Goal: Task Accomplishment & Management: Use online tool/utility

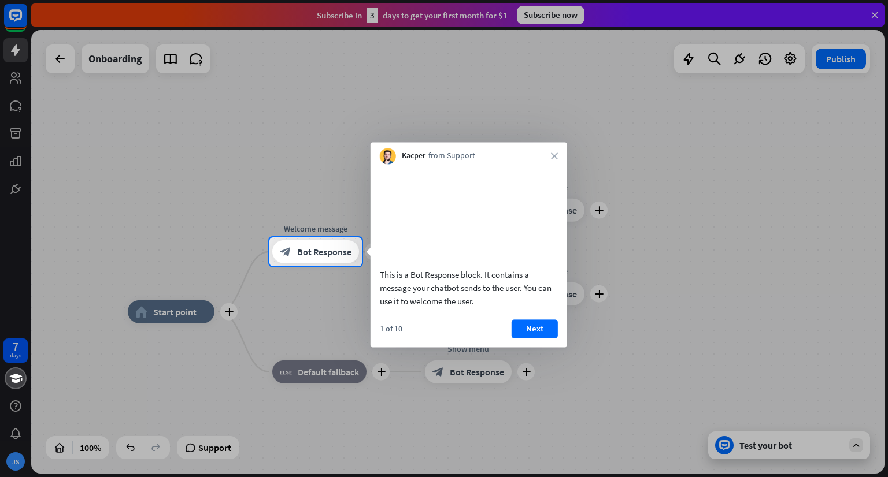
click at [553, 151] on div "Kacper from Support close" at bounding box center [469, 153] width 197 height 22
click at [554, 150] on div "Kacper from Support close" at bounding box center [469, 153] width 197 height 22
click at [554, 158] on icon "close" at bounding box center [554, 156] width 7 height 7
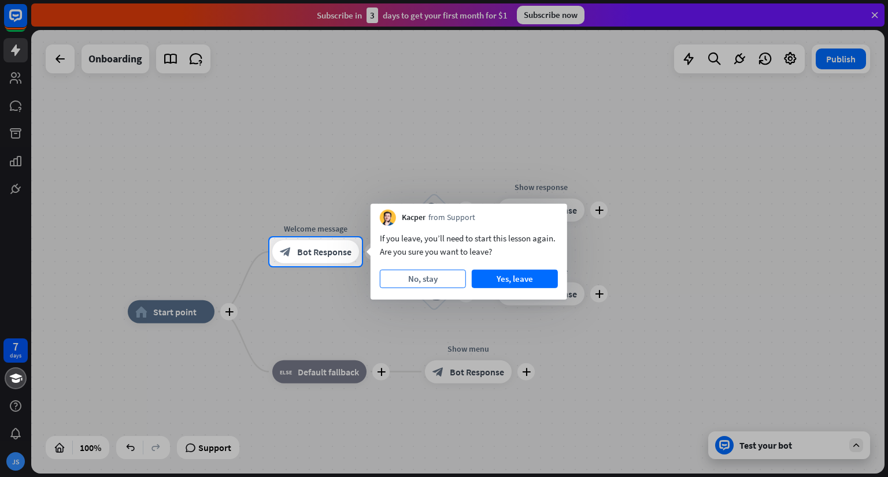
click at [452, 281] on button "No, stay" at bounding box center [423, 279] width 86 height 18
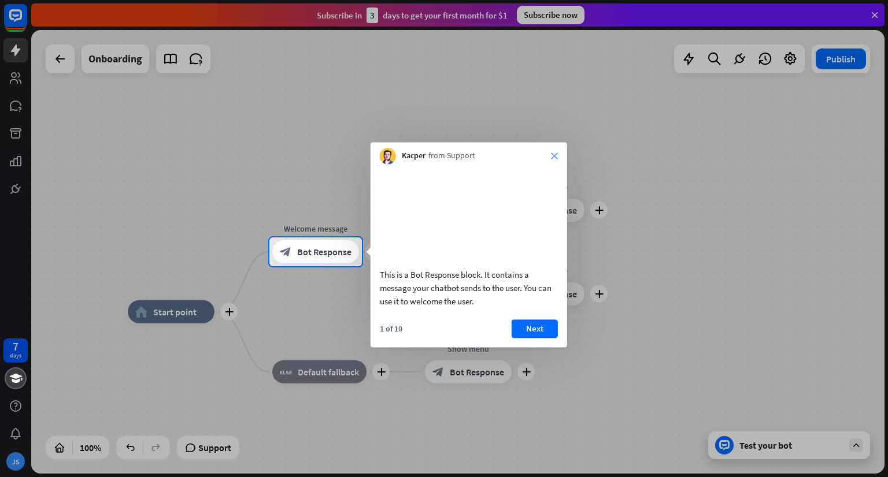
click at [555, 154] on icon "close" at bounding box center [554, 156] width 7 height 7
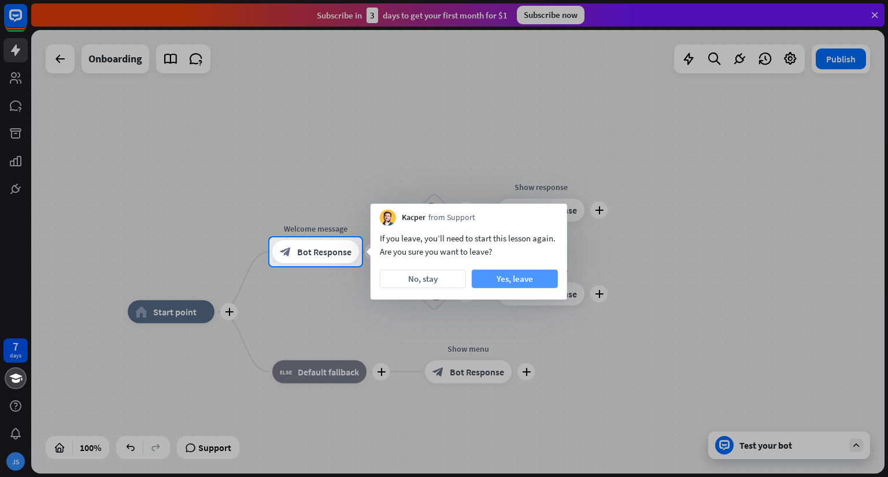
click at [524, 277] on button "Yes, leave" at bounding box center [515, 279] width 86 height 18
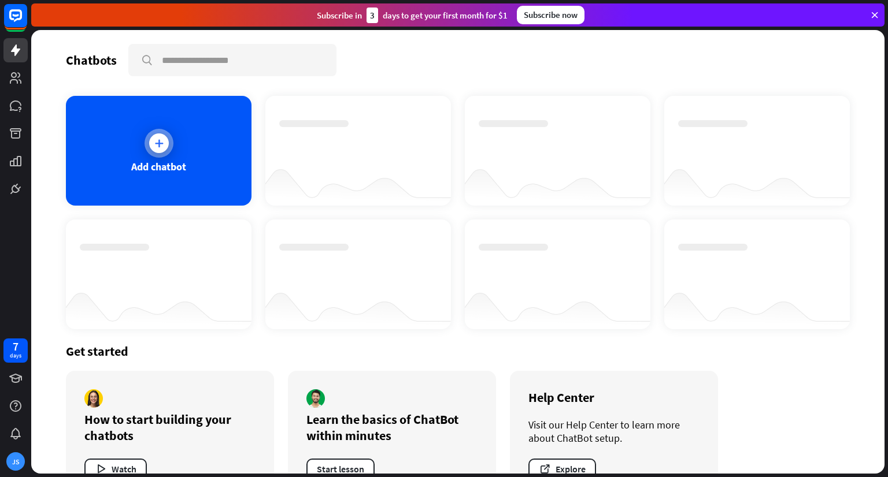
click at [153, 154] on div at bounding box center [159, 143] width 29 height 29
